Goal: Contribute content: Add original content to the website for others to see

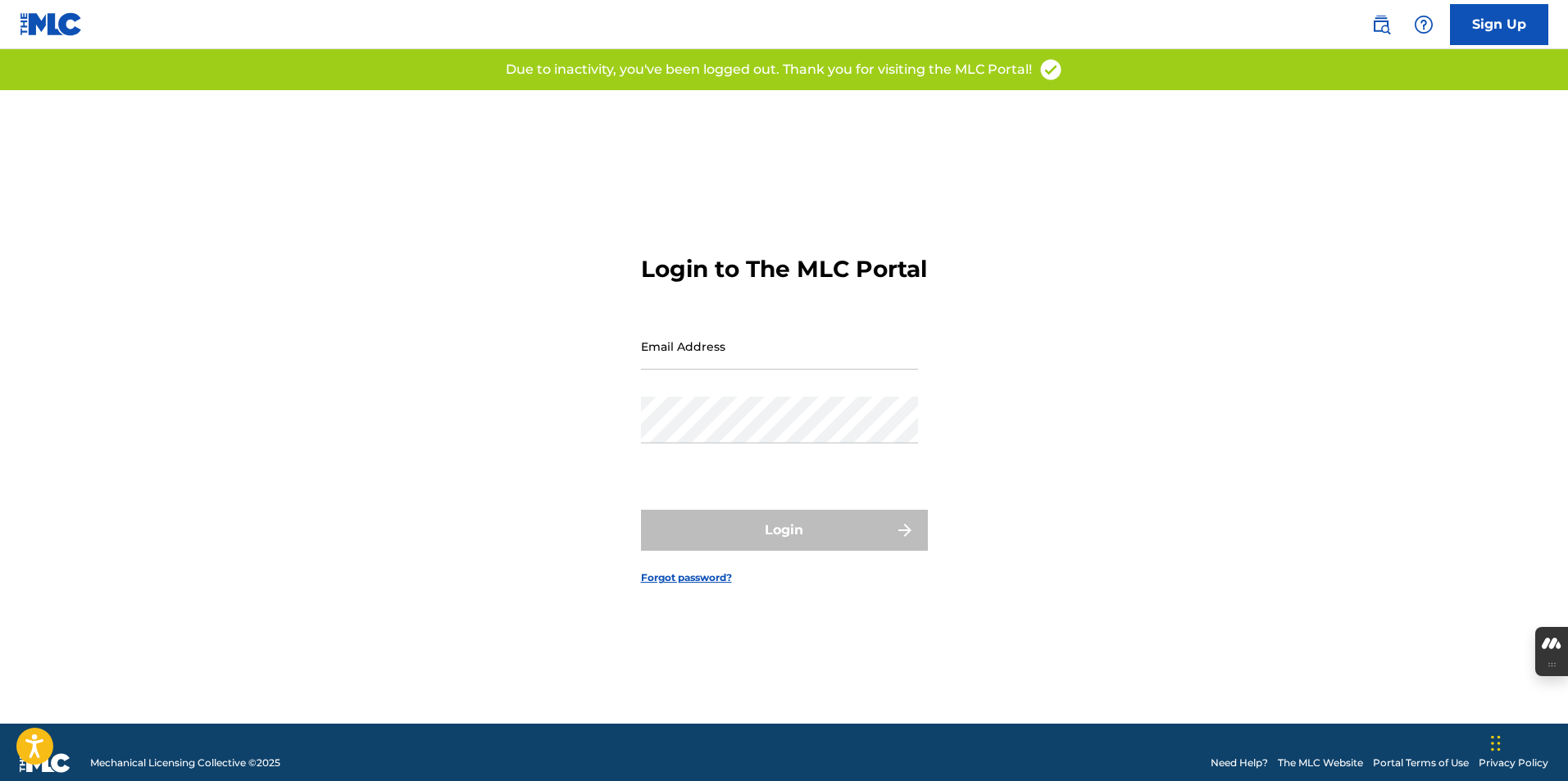
click at [669, 369] on input "Email Address" at bounding box center [779, 346] width 277 height 47
type input "[EMAIL_ADDRESS][DOMAIN_NAME]"
click at [711, 461] on div "Password" at bounding box center [779, 434] width 277 height 74
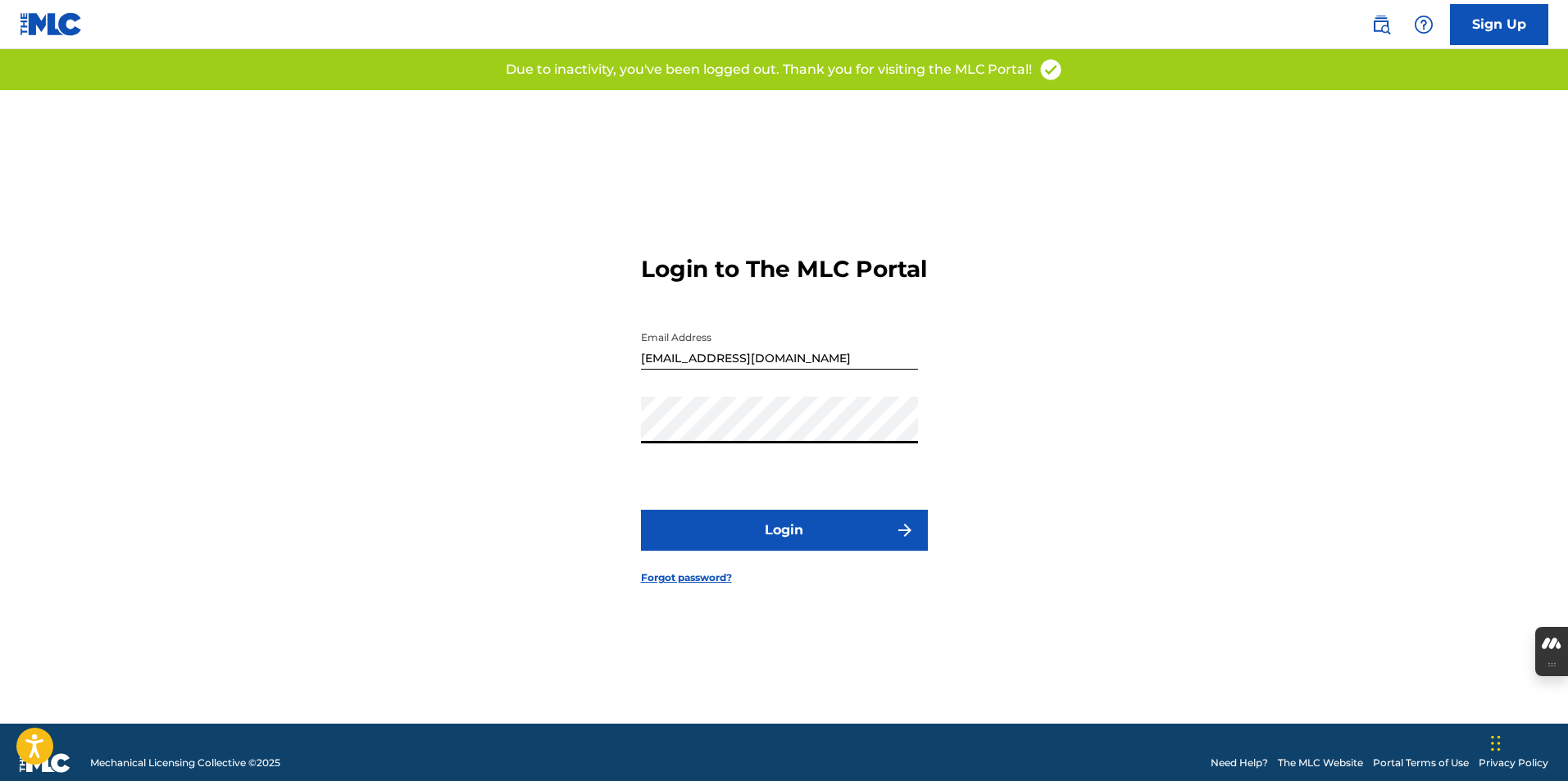
click at [735, 538] on button "Login" at bounding box center [784, 530] width 287 height 41
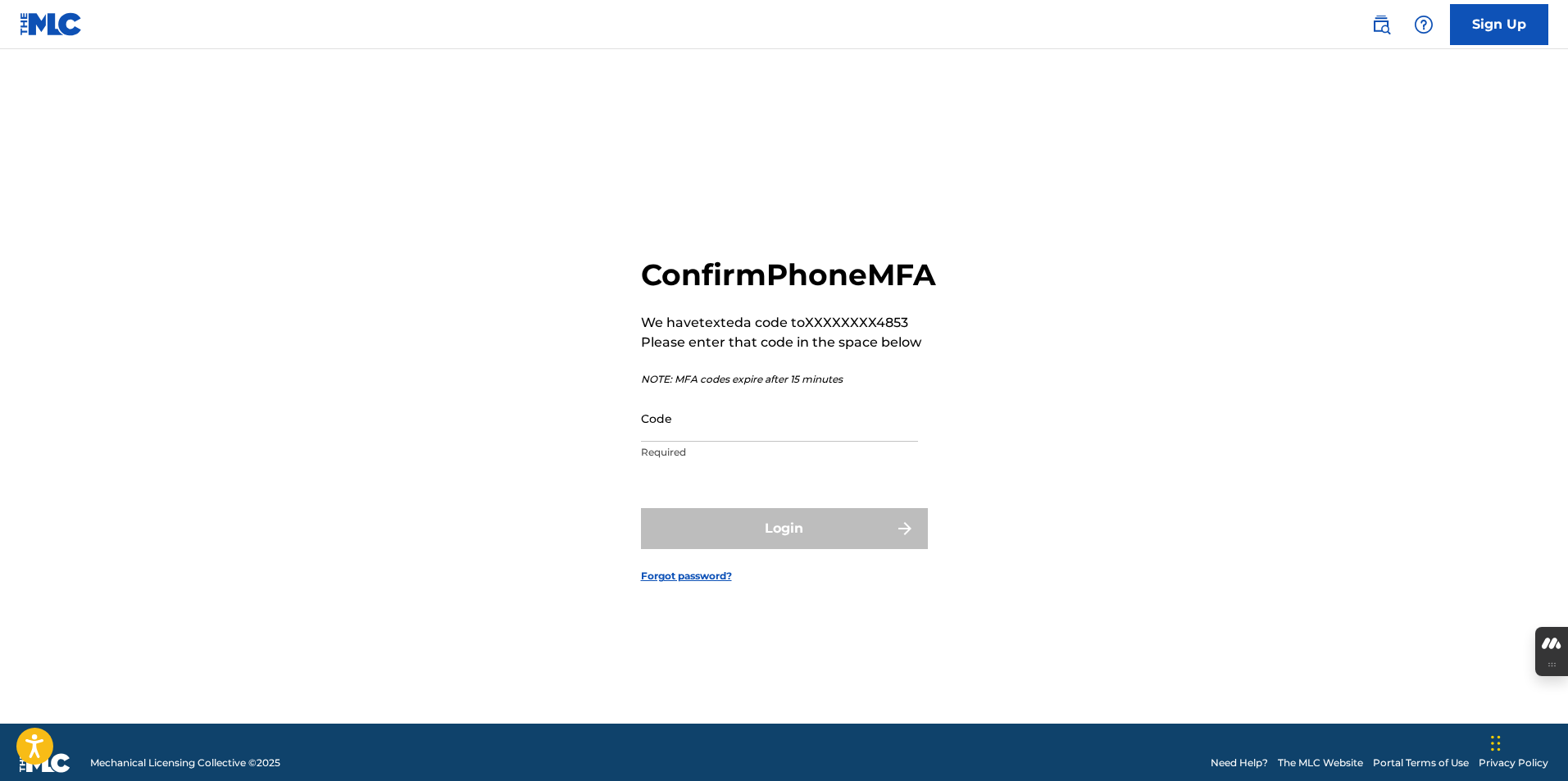
click at [731, 442] on input "Code" at bounding box center [779, 418] width 277 height 47
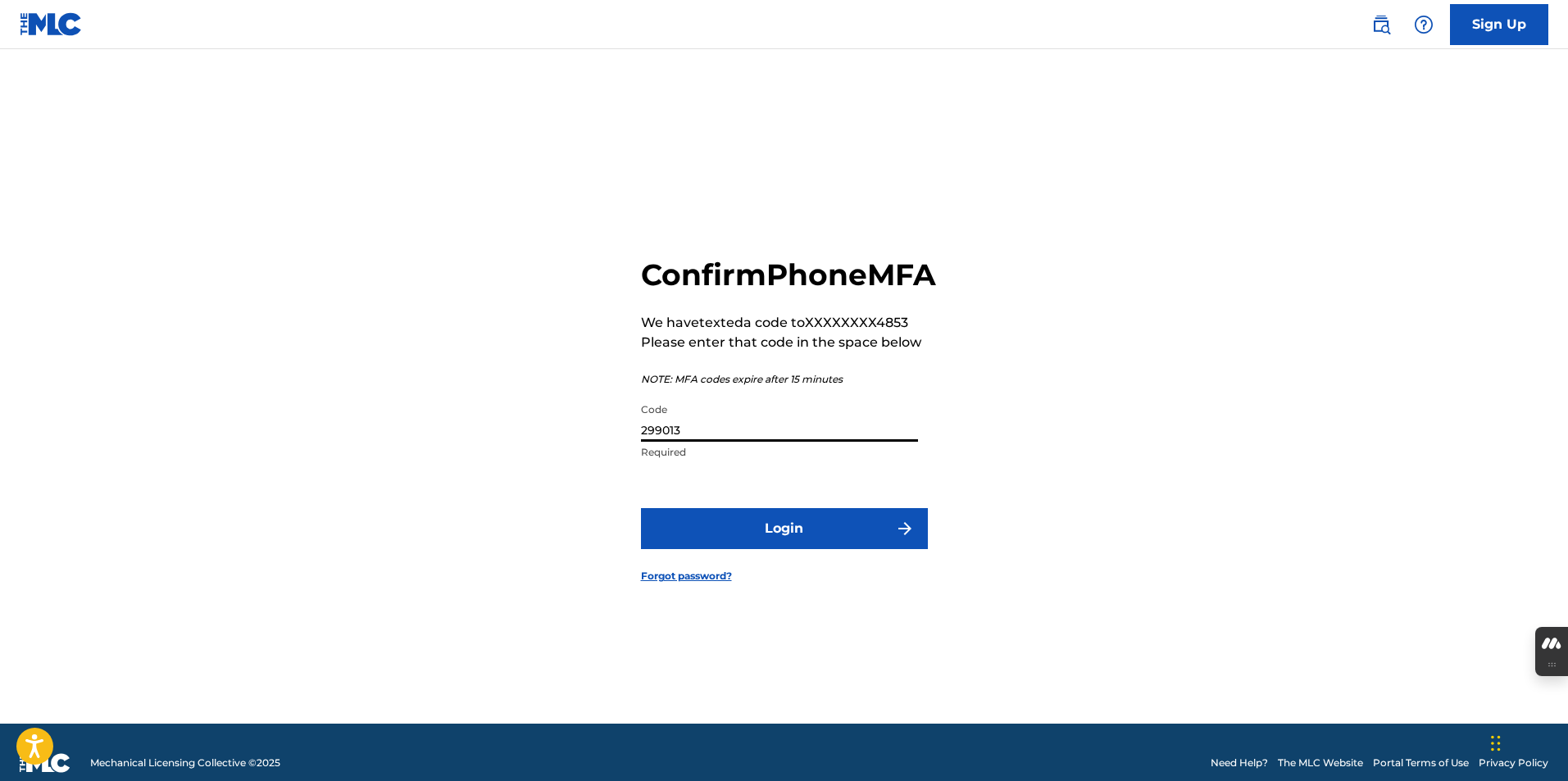
type input "299013"
click at [794, 575] on form "Confirm Phone MFA We have texted a code to XXXXXXXX4853 Please enter that code …" at bounding box center [784, 406] width 287 height 633
click at [800, 549] on button "Login" at bounding box center [784, 529] width 287 height 41
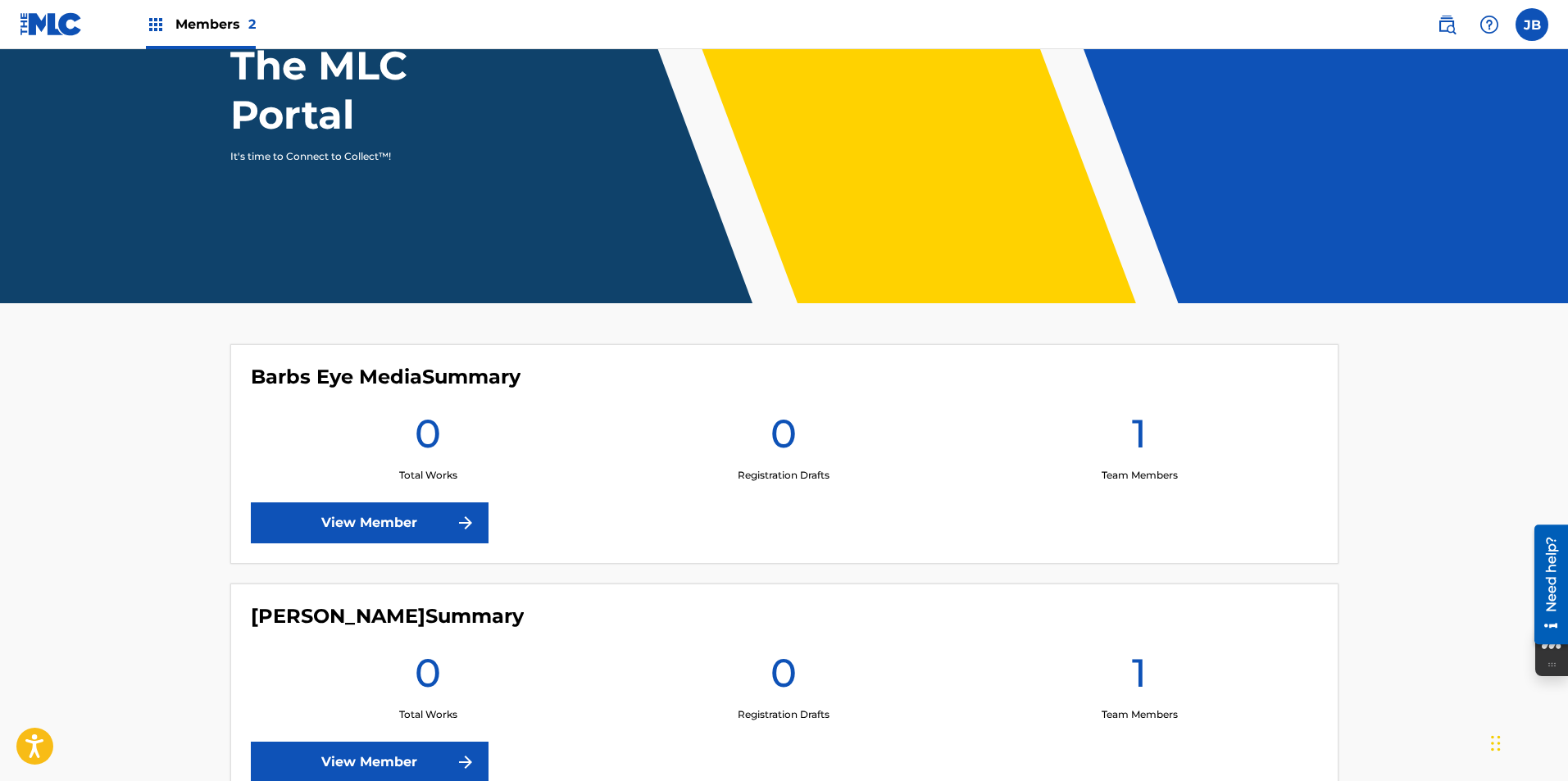
scroll to position [298, 0]
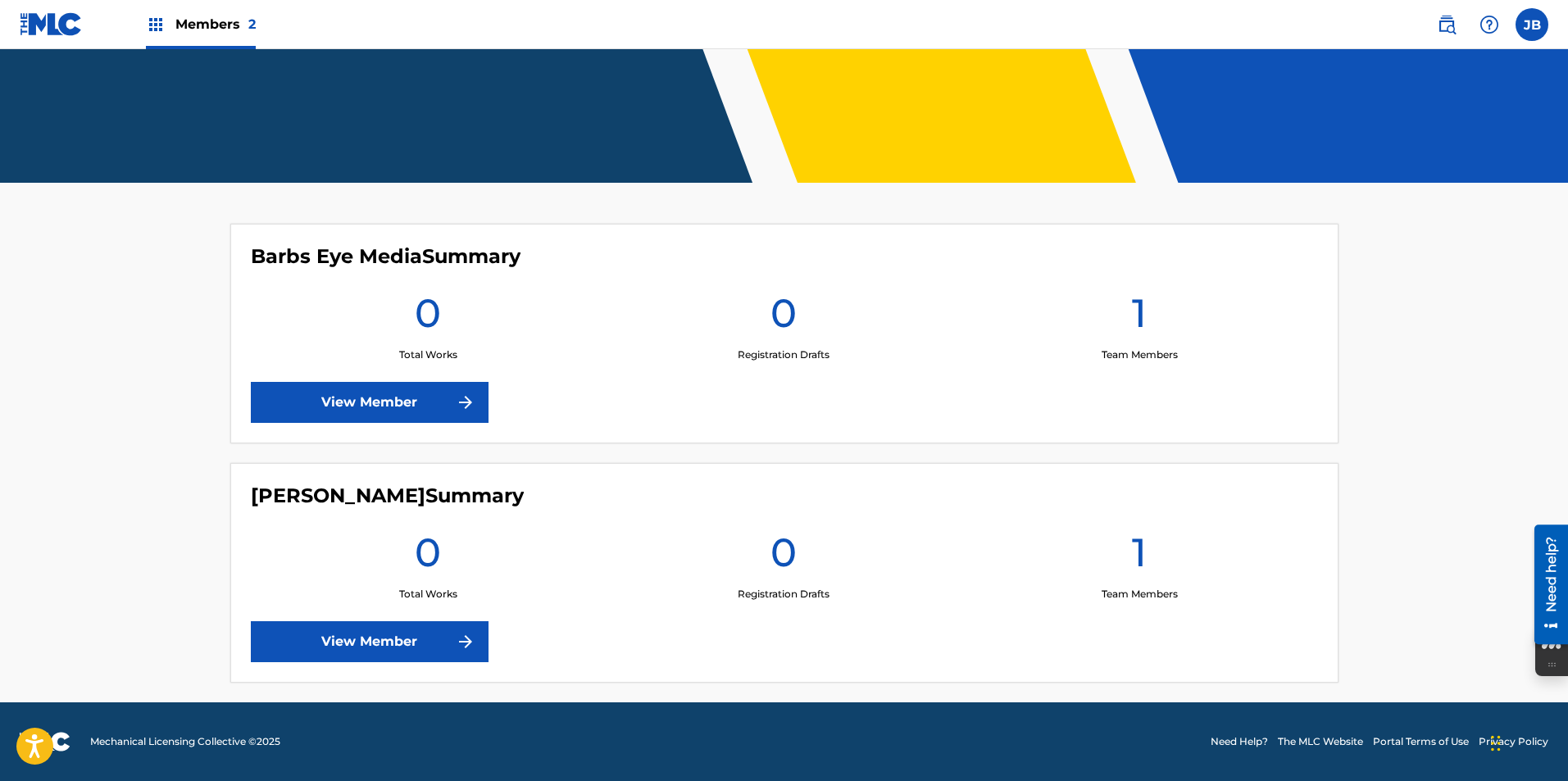
click at [420, 643] on link "View Member" at bounding box center [369, 642] width 237 height 41
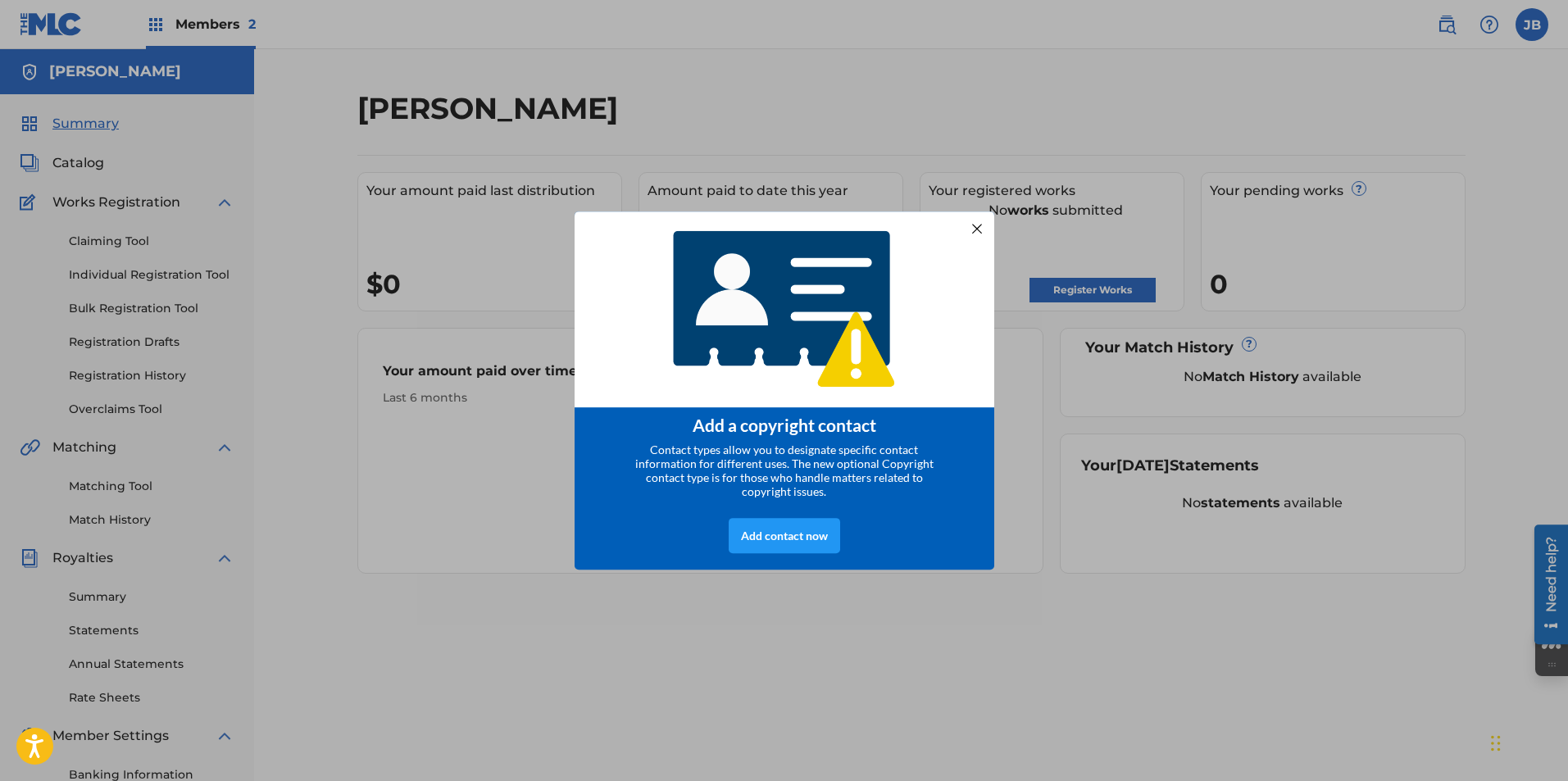
click at [981, 221] on div at bounding box center [976, 227] width 21 height 21
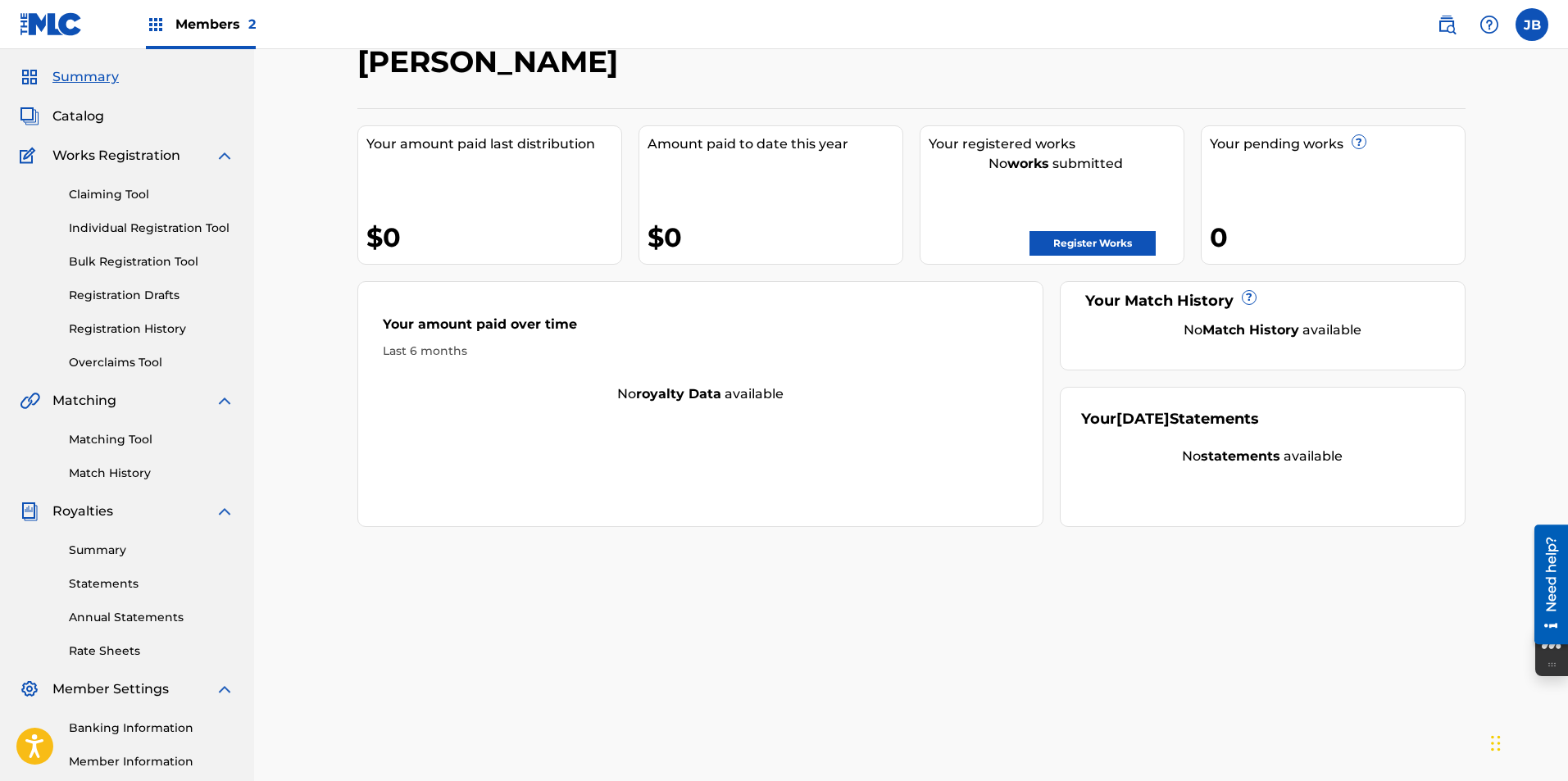
scroll to position [46, 0]
click at [1081, 247] on link "Register Works" at bounding box center [1092, 244] width 126 height 25
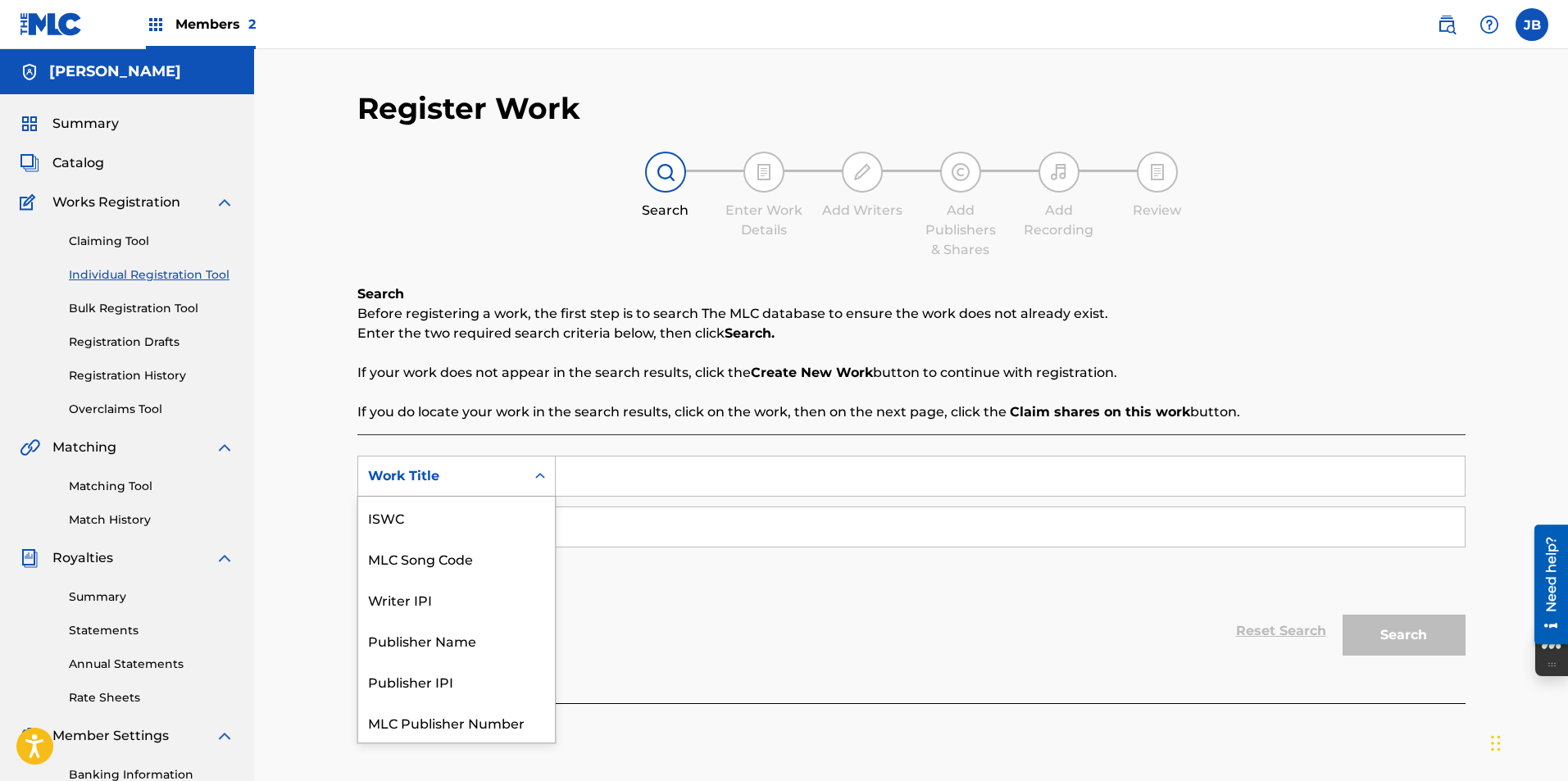
click at [509, 478] on div "Work Title" at bounding box center [442, 476] width 148 height 19
click at [415, 560] on div "Writer IPI" at bounding box center [456, 558] width 197 height 41
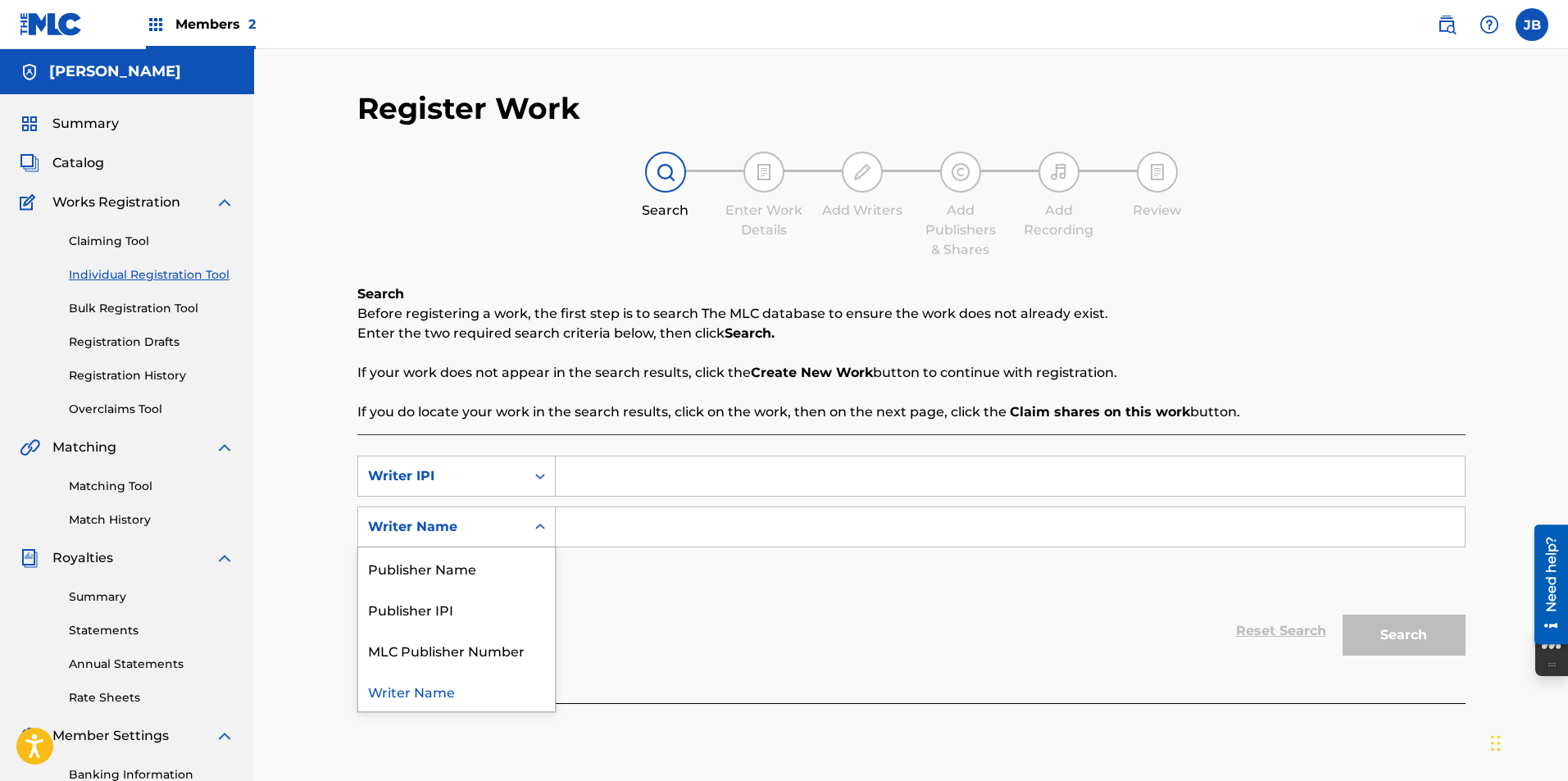
click at [498, 533] on div "Writer Name" at bounding box center [442, 526] width 148 height 19
click at [484, 564] on div "Publisher Name" at bounding box center [456, 567] width 197 height 41
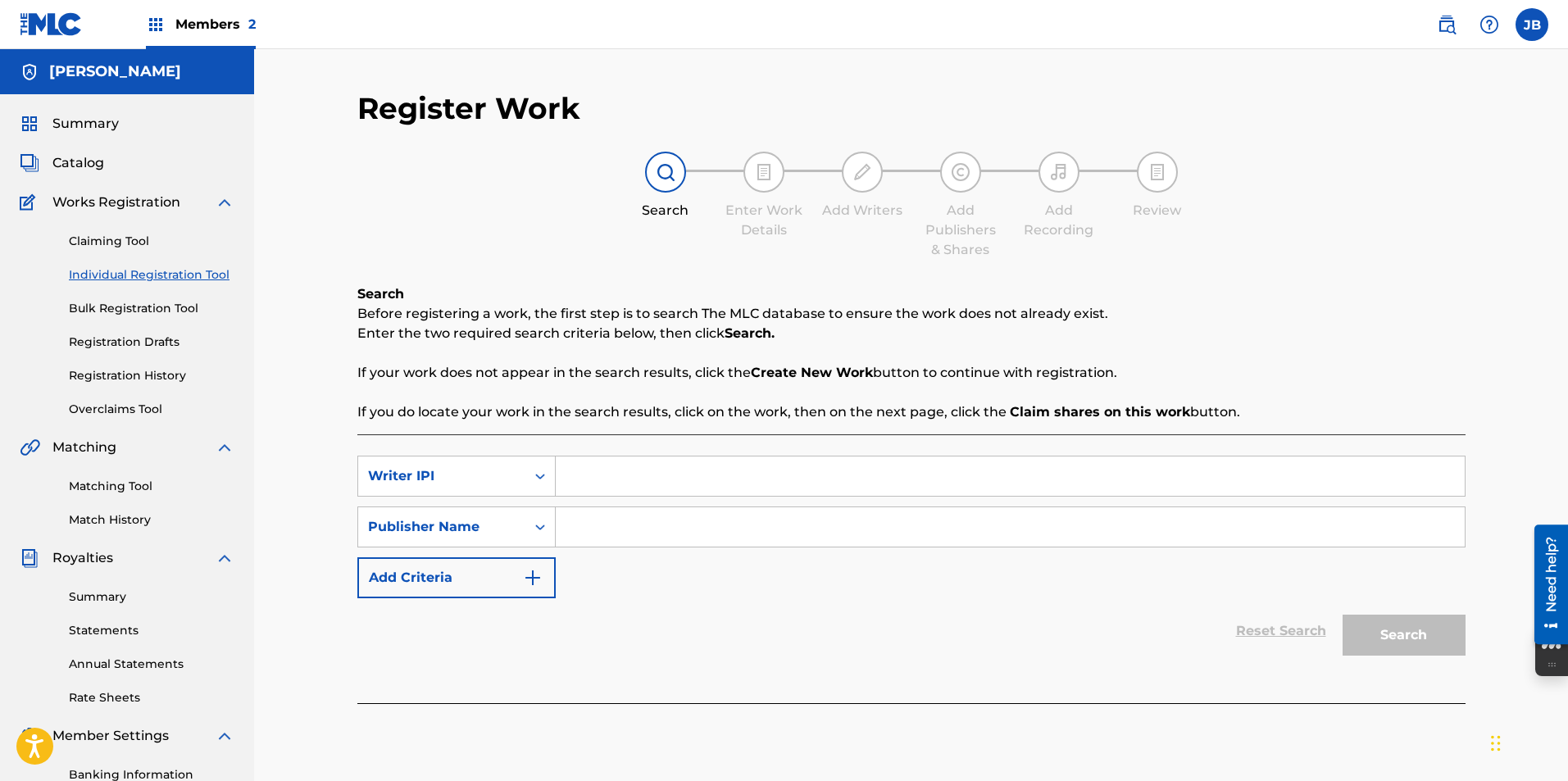
click at [525, 585] on img "Search Form" at bounding box center [532, 578] width 19 height 19
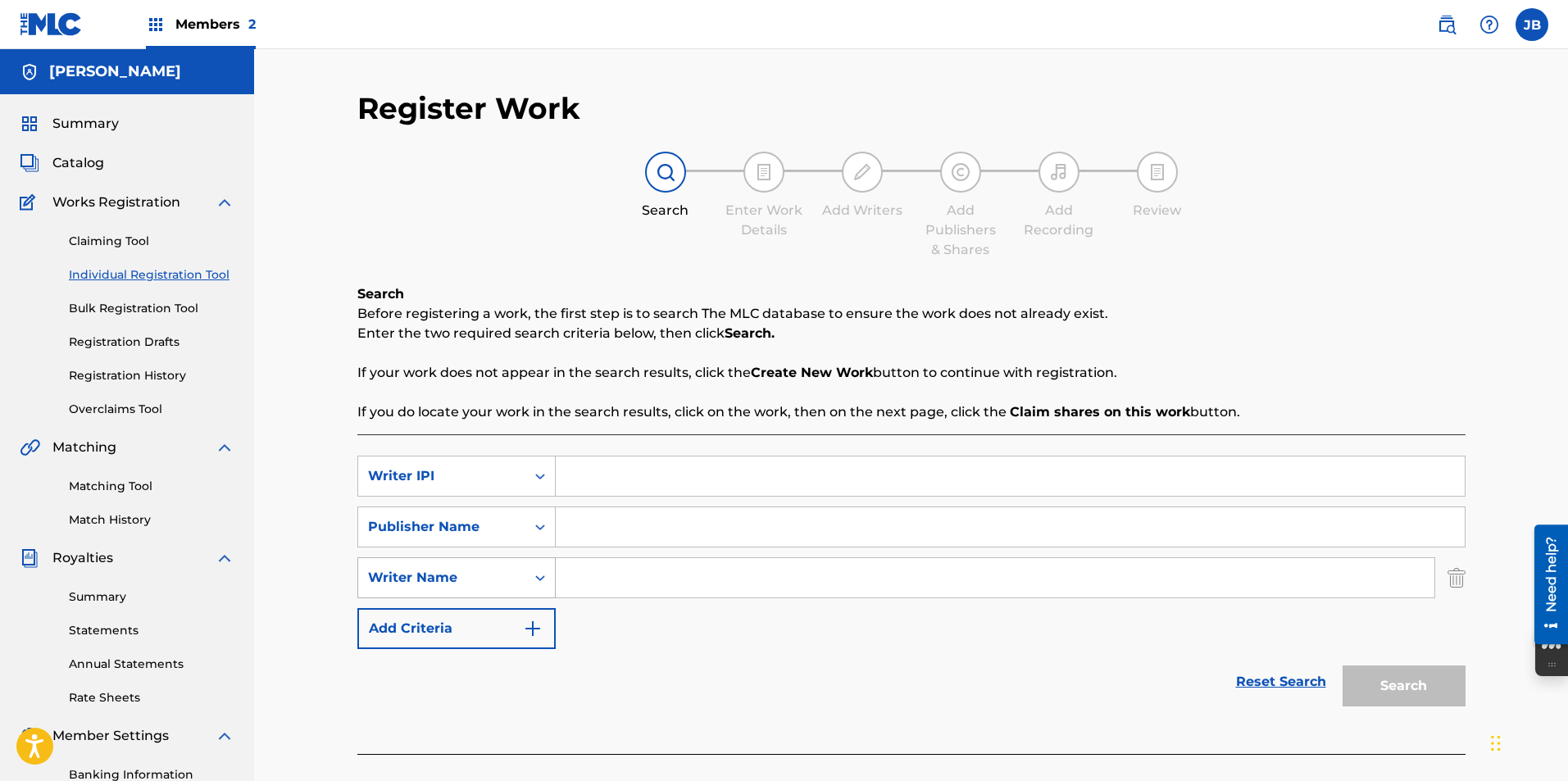
click at [520, 583] on div "Writer Name" at bounding box center [442, 578] width 167 height 31
click at [518, 578] on div "Writer Name" at bounding box center [442, 578] width 167 height 31
drag, startPoint x: 499, startPoint y: 574, endPoint x: 486, endPoint y: 518, distance: 57.5
click at [486, 518] on div "SearchWithCriteriae3565d76-7d79-4337-8f31-21482b180514 Writer IPI SearchWithCri…" at bounding box center [911, 552] width 1108 height 193
click at [701, 617] on div "SearchWithCriteriae3565d76-7d79-4337-8f31-21482b180514 Writer IPI SearchWithCri…" at bounding box center [911, 552] width 1108 height 193
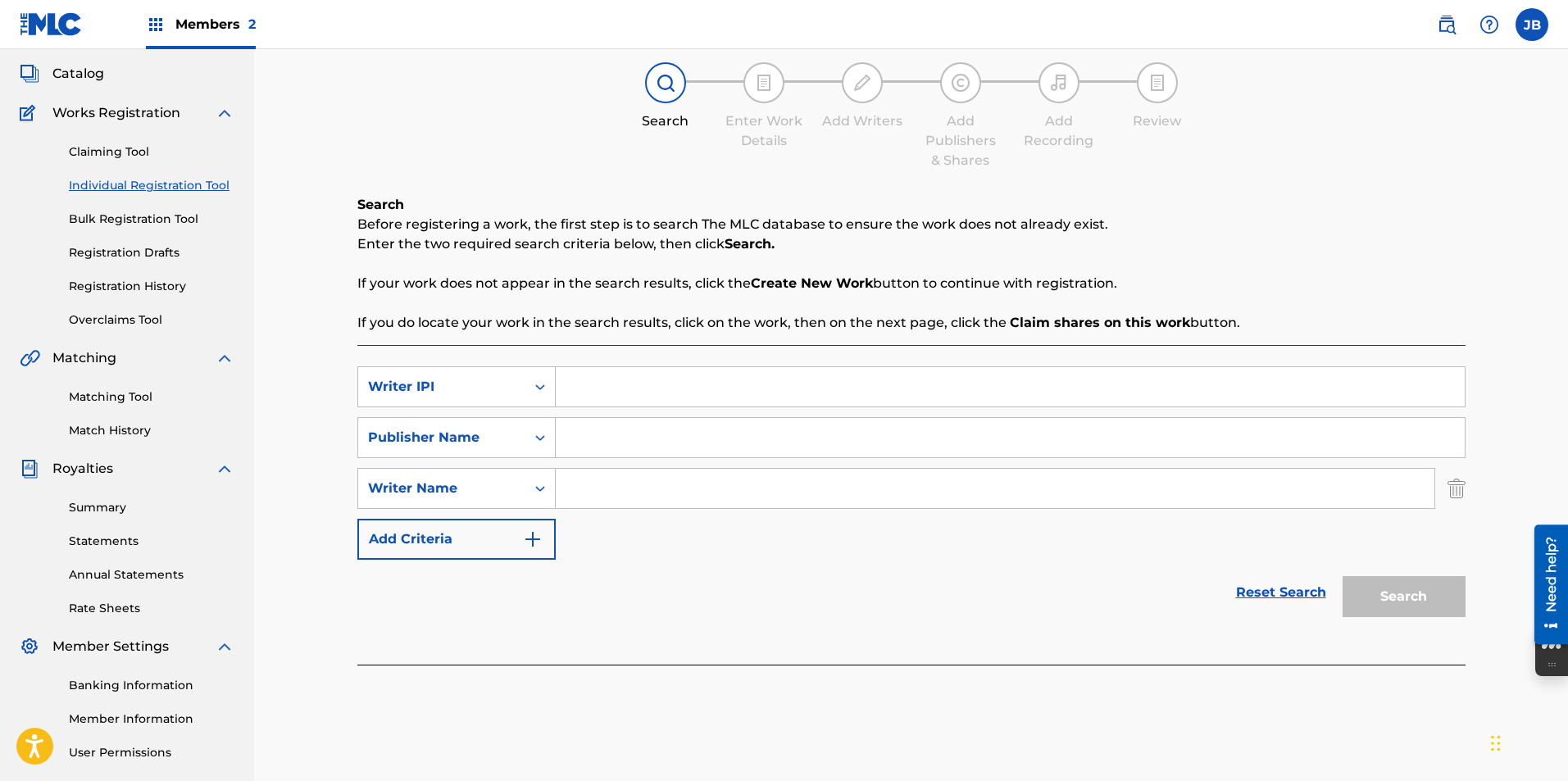
scroll to position [90, 0]
